Goal: Information Seeking & Learning: Understand process/instructions

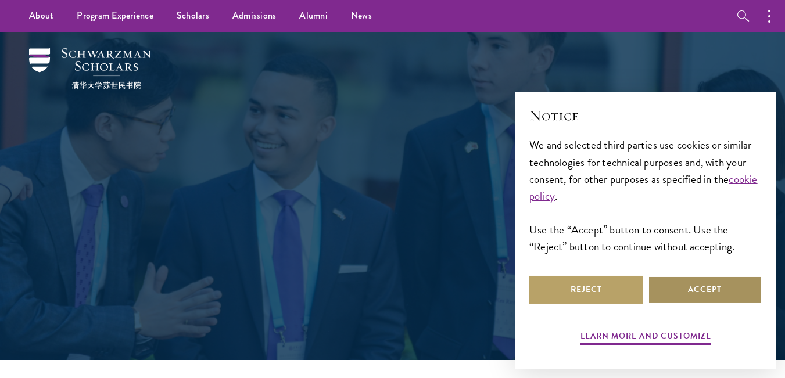
click at [688, 288] on button "Accept" at bounding box center [705, 290] width 114 height 28
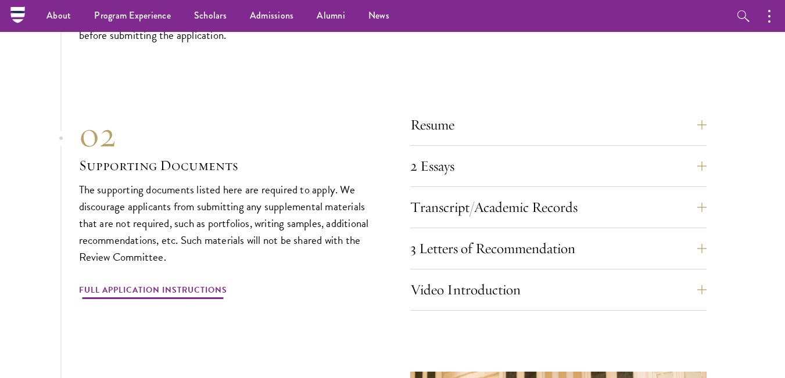
scroll to position [3568, 0]
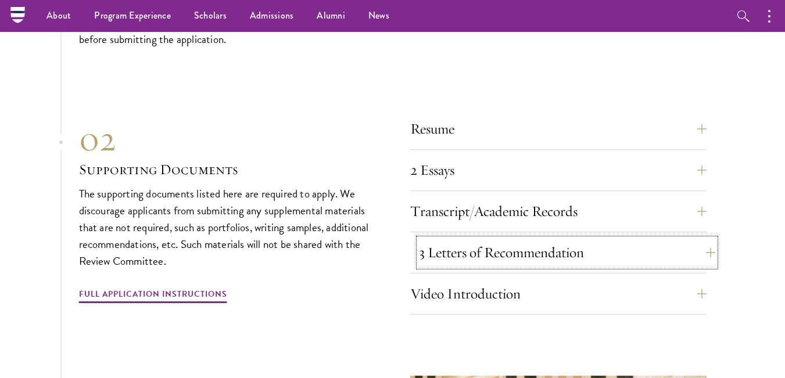
click at [706, 239] on button "3 Letters of Recommendation" at bounding box center [567, 253] width 296 height 28
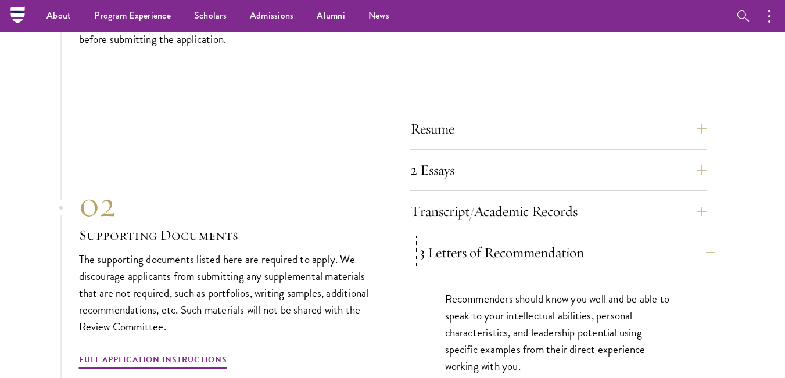
click at [701, 239] on button "3 Letters of Recommendation" at bounding box center [567, 253] width 296 height 28
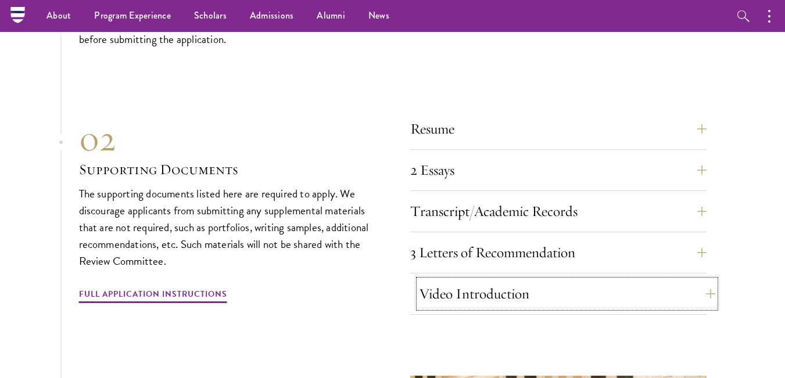
click at [701, 280] on button "Video Introduction" at bounding box center [567, 294] width 296 height 28
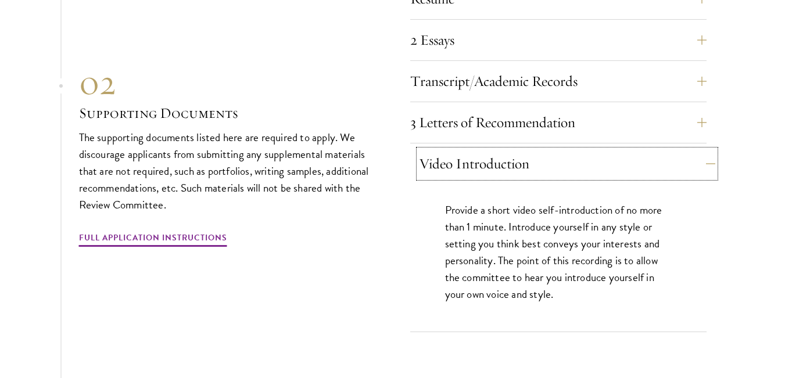
scroll to position [3700, 0]
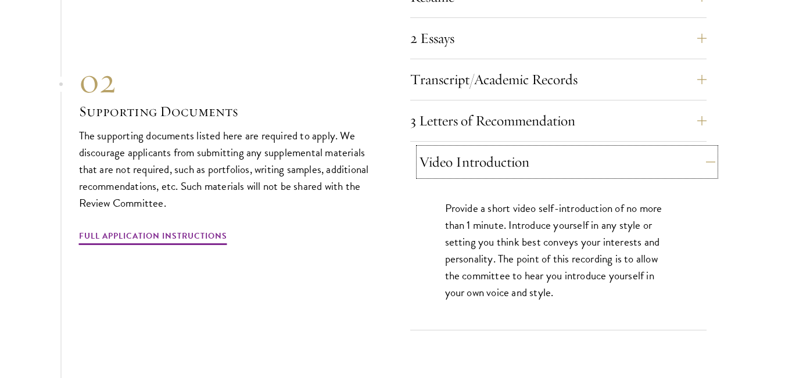
click at [700, 148] on button "Video Introduction" at bounding box center [567, 162] width 296 height 28
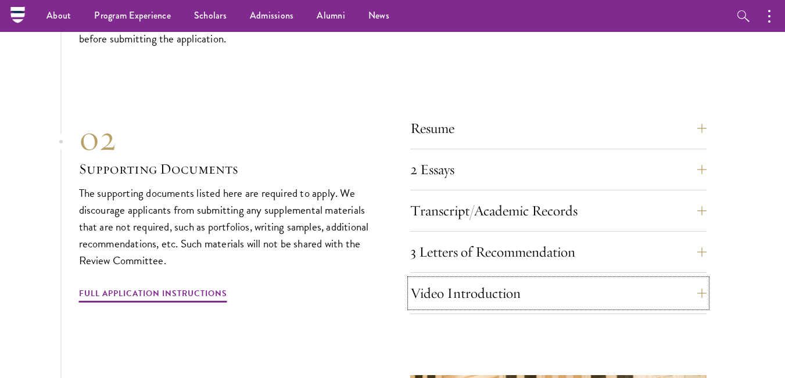
scroll to position [3568, 0]
click at [765, 20] on button "button" at bounding box center [773, 16] width 26 height 32
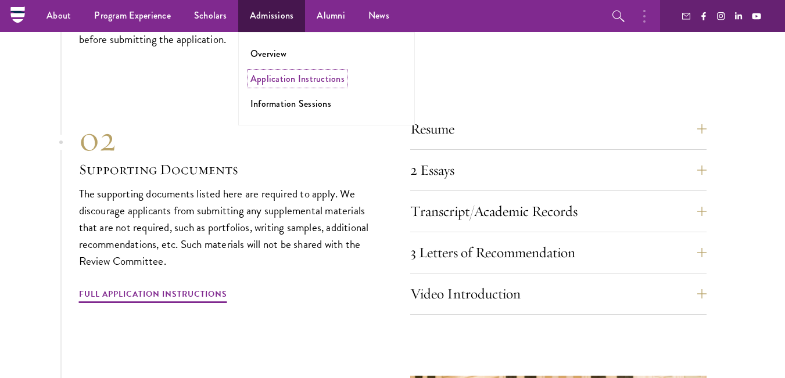
click at [296, 78] on link "Application Instructions" at bounding box center [297, 78] width 94 height 13
